Goal: Transaction & Acquisition: Purchase product/service

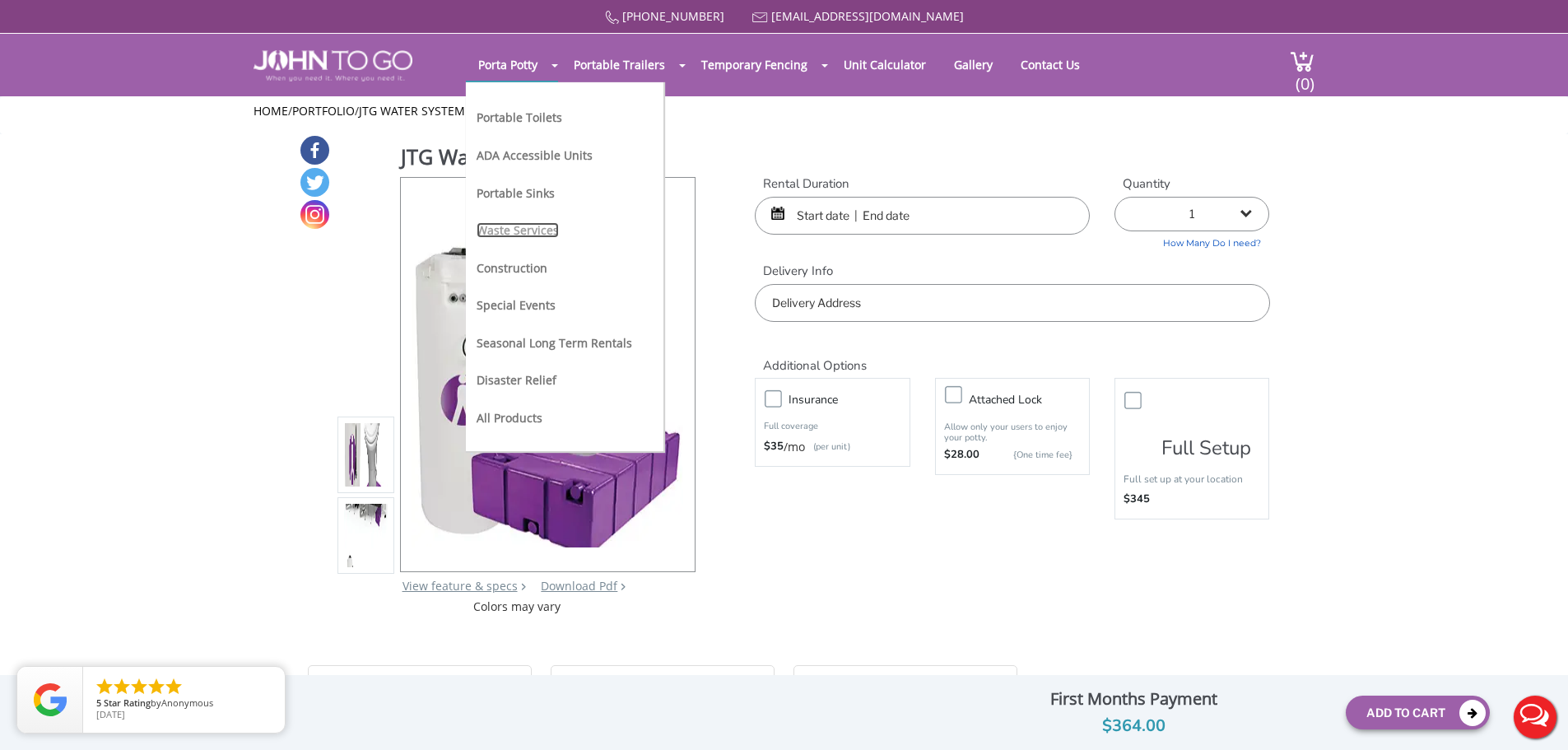
click at [523, 235] on link "Waste Services" at bounding box center [517, 230] width 82 height 16
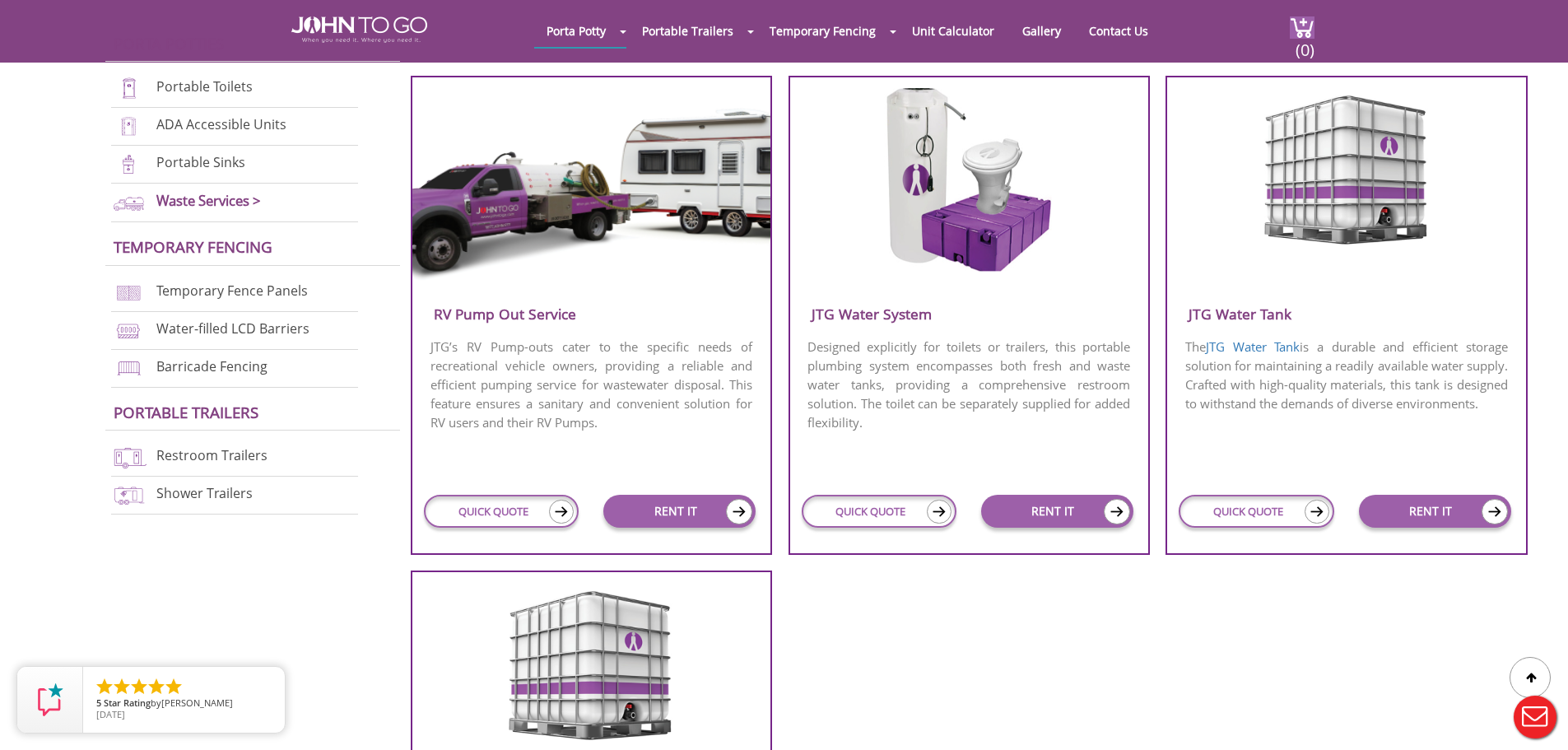
scroll to position [576, 0]
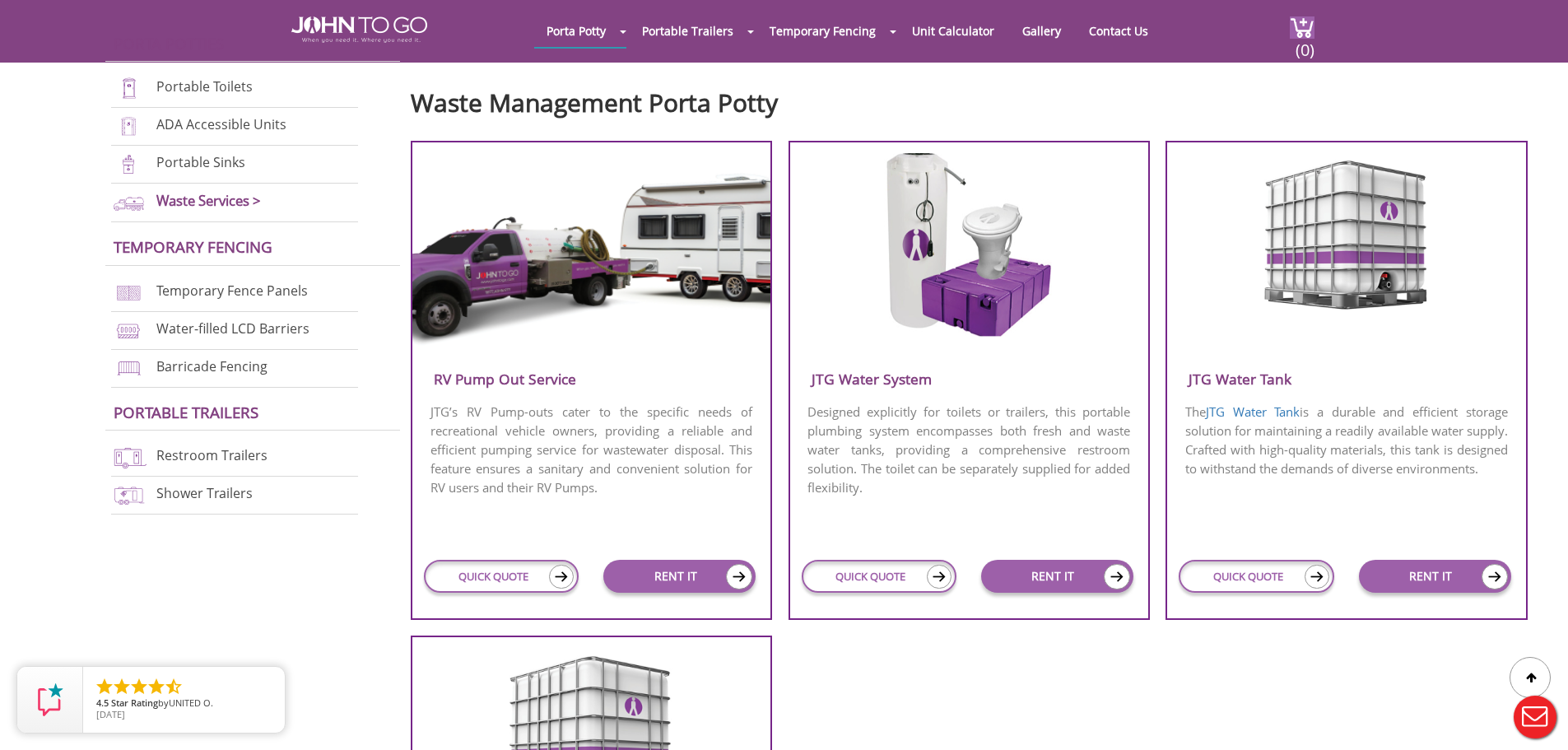
click at [1366, 367] on h3 "JTG Water Tank" at bounding box center [1345, 378] width 358 height 27
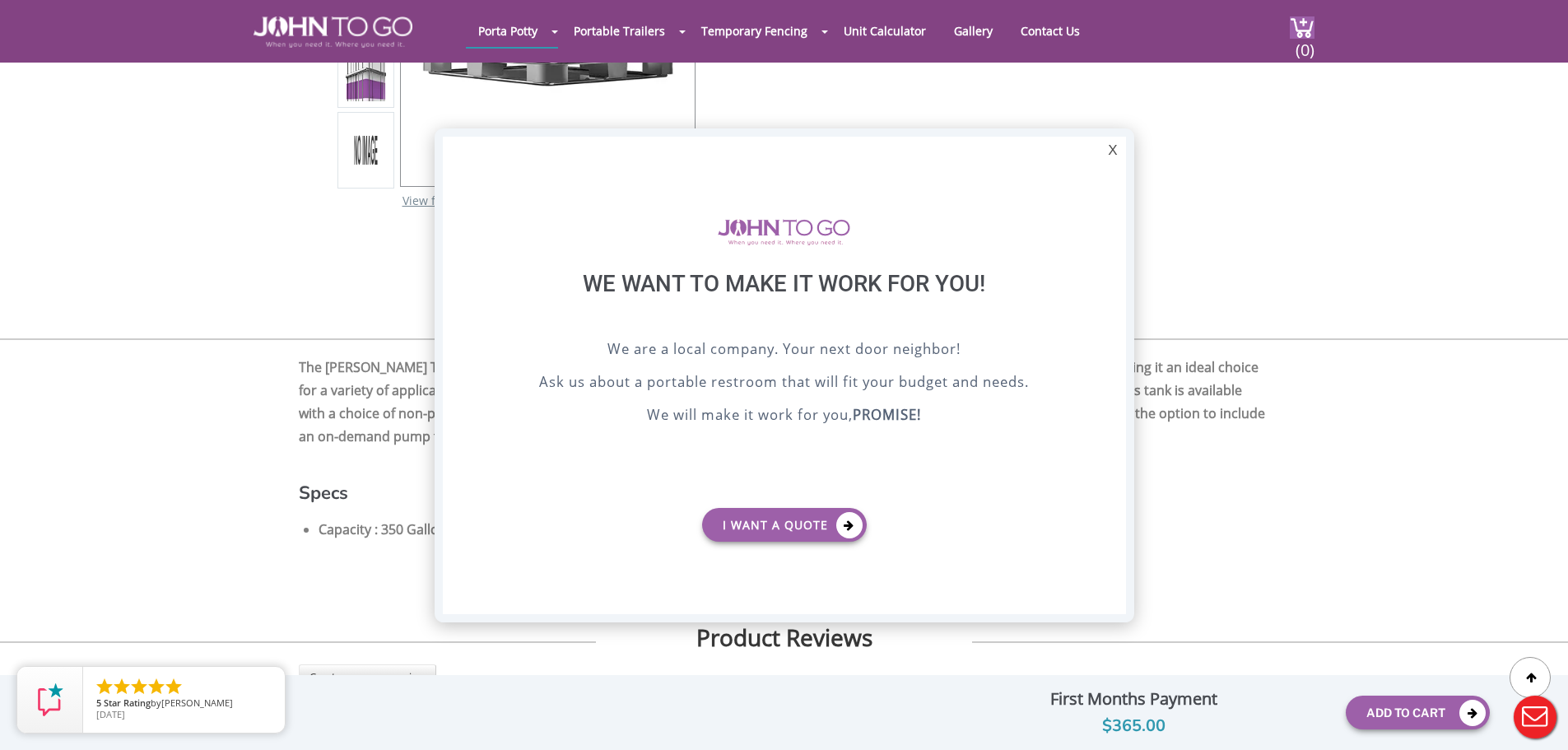
click at [1109, 145] on div "X" at bounding box center [1111, 151] width 25 height 28
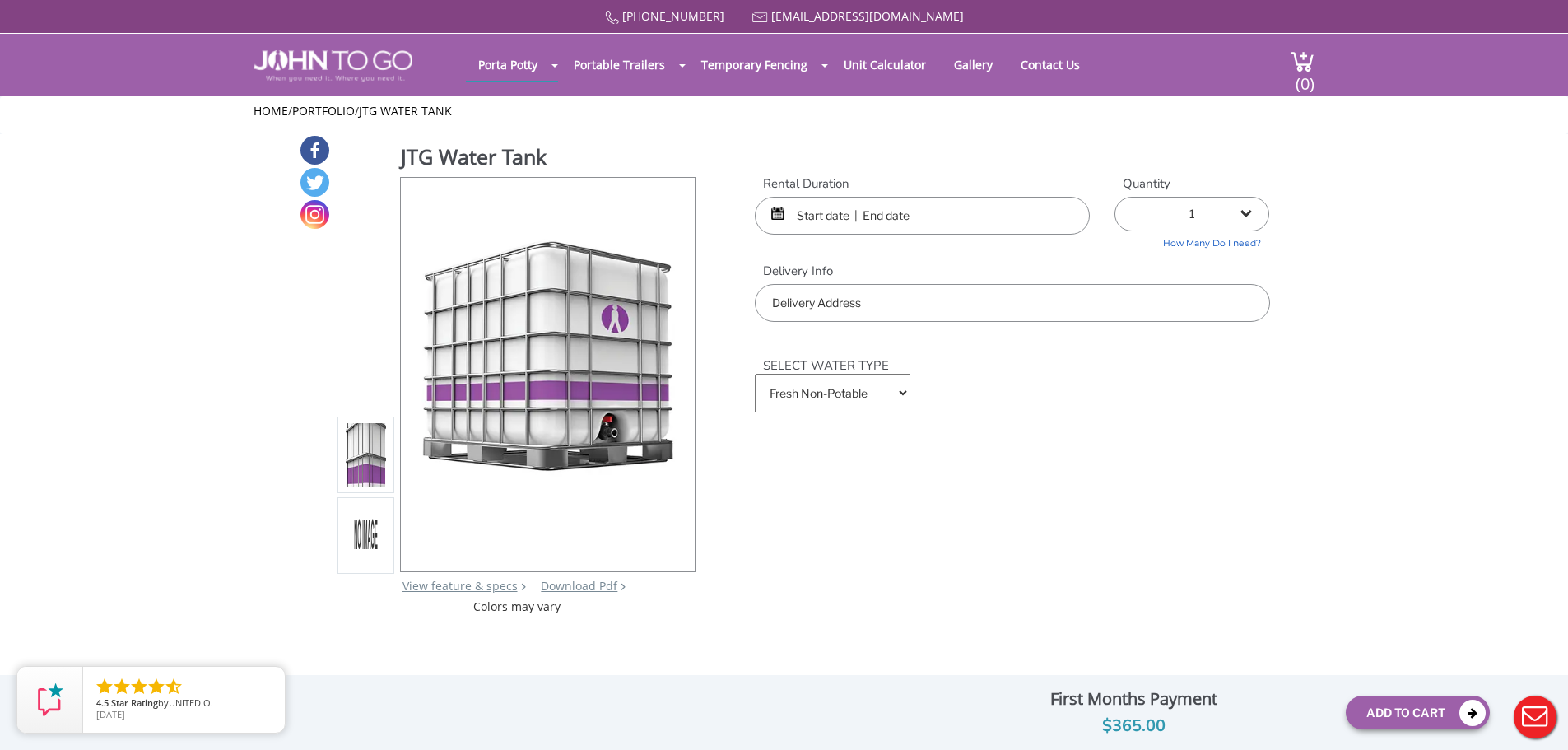
click at [899, 392] on select "Fresh Non-Potable Saltwater" at bounding box center [832, 392] width 155 height 39
click at [897, 393] on select "Fresh Non-Potable Saltwater" at bounding box center [832, 392] width 155 height 39
